Goal: Transaction & Acquisition: Purchase product/service

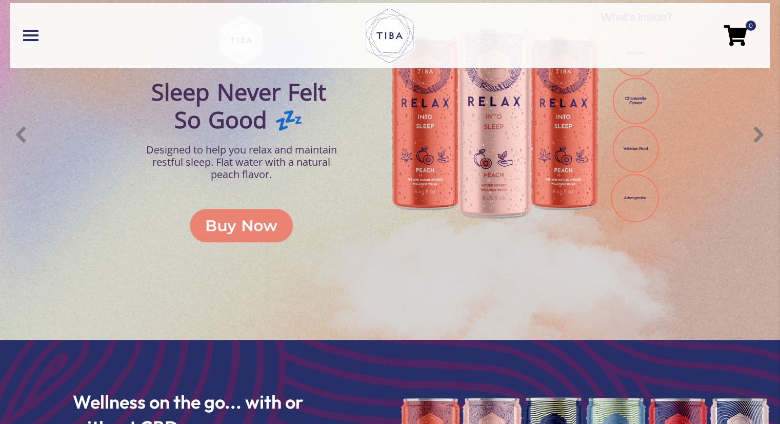
scroll to position [447, 0]
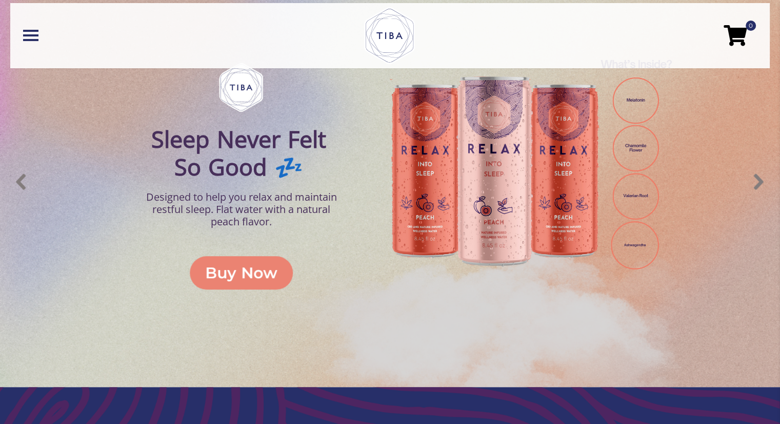
click at [242, 276] on div "Buy Now" at bounding box center [241, 272] width 72 height 23
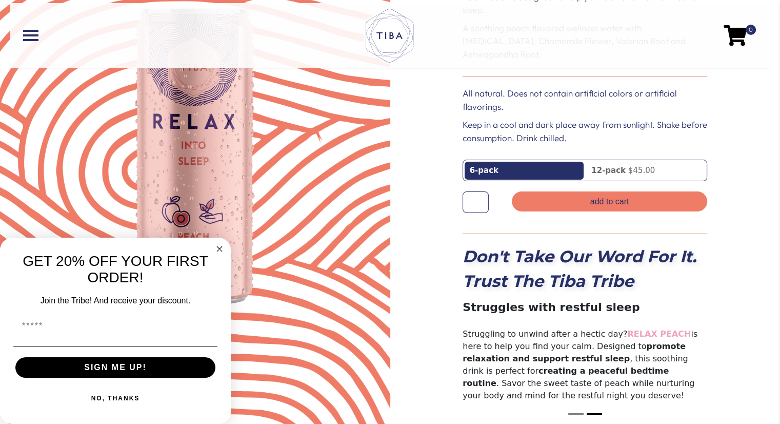
scroll to position [86, 0]
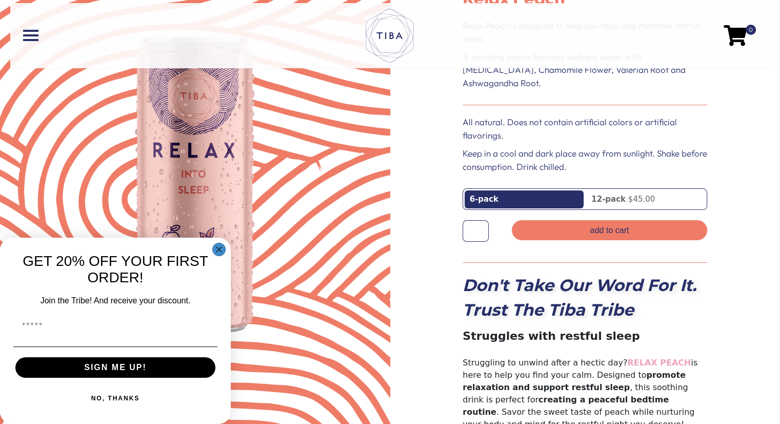
click at [222, 244] on circle "Close dialog" at bounding box center [219, 250] width 12 height 12
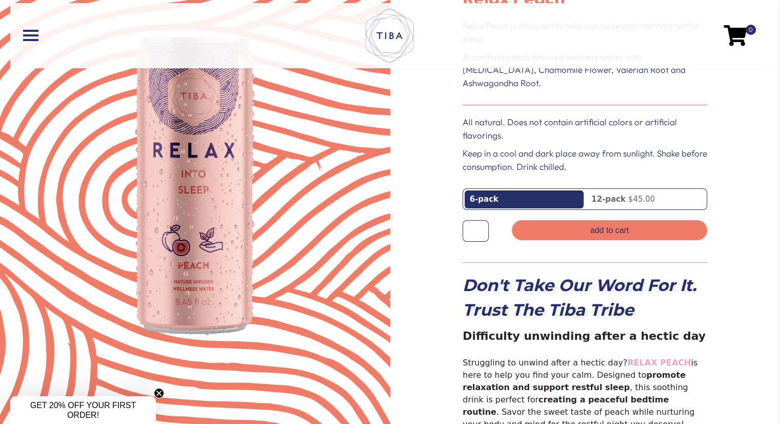
click at [555, 190] on link "6-pack" at bounding box center [524, 199] width 119 height 18
